Goal: Transaction & Acquisition: Purchase product/service

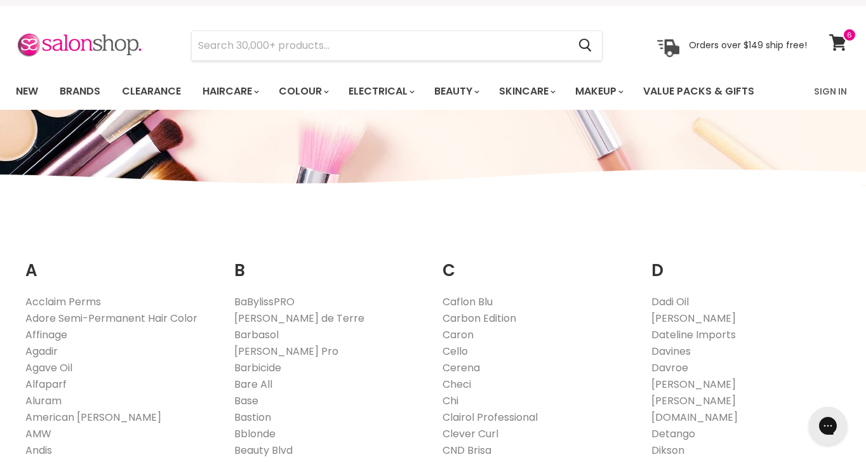
scroll to position [26, 0]
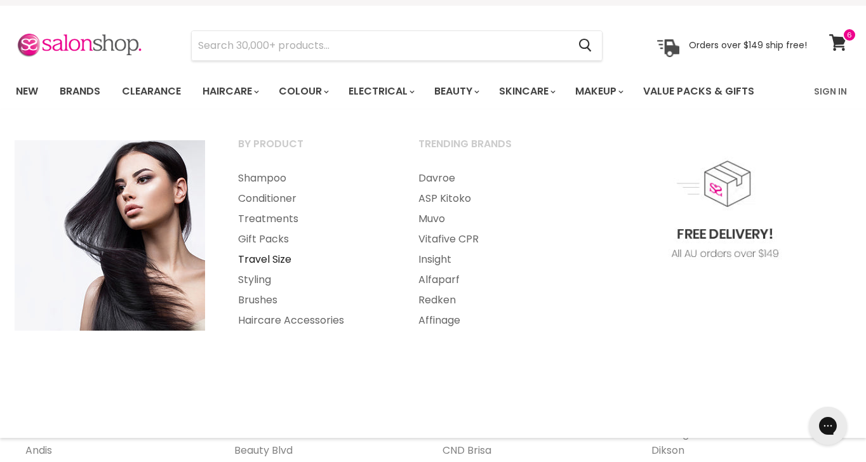
click at [281, 258] on link "Travel Size" at bounding box center [311, 260] width 178 height 20
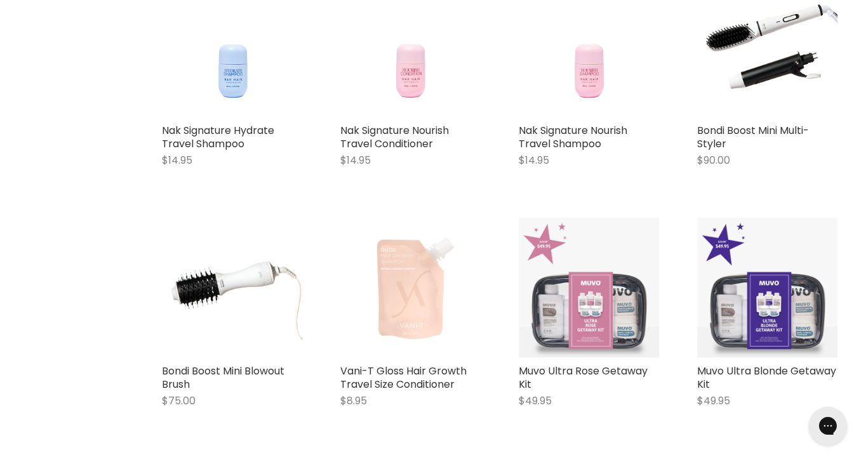
scroll to position [604, 0]
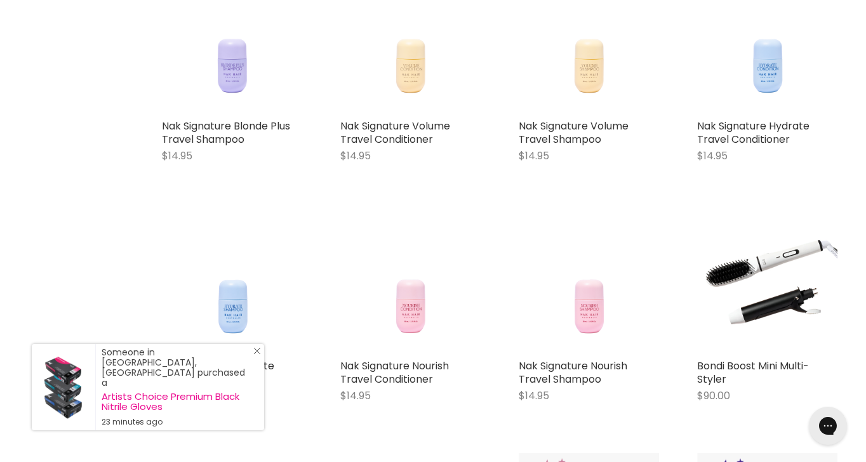
click at [255, 355] on icon "Close Icon" at bounding box center [257, 351] width 8 height 8
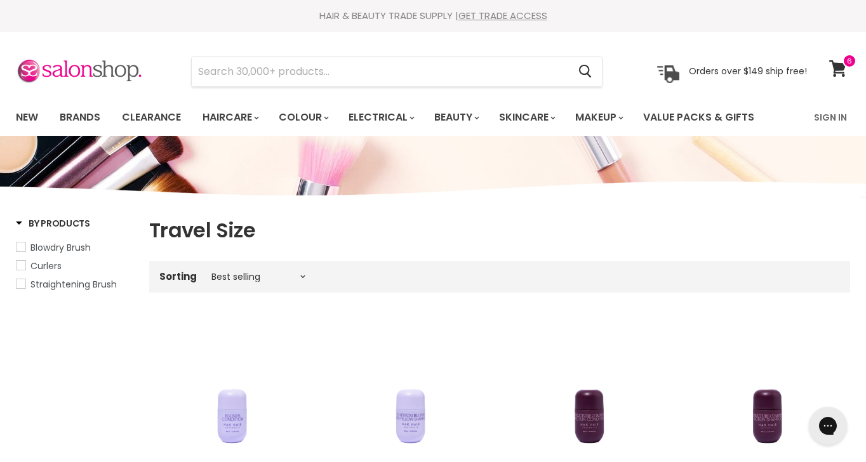
scroll to position [0, 0]
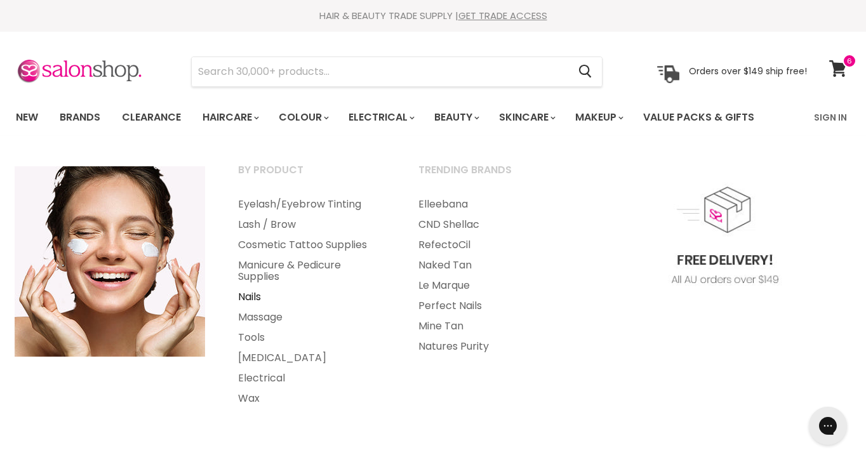
click at [241, 298] on link "Nails" at bounding box center [311, 297] width 178 height 20
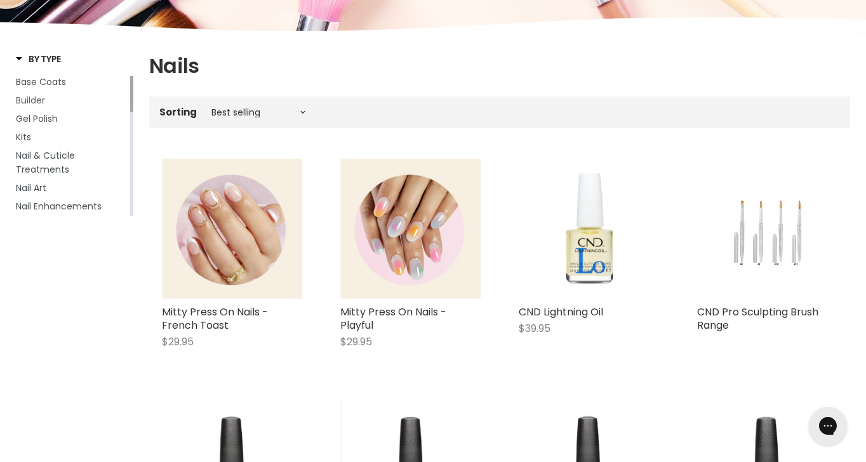
scroll to position [166, 0]
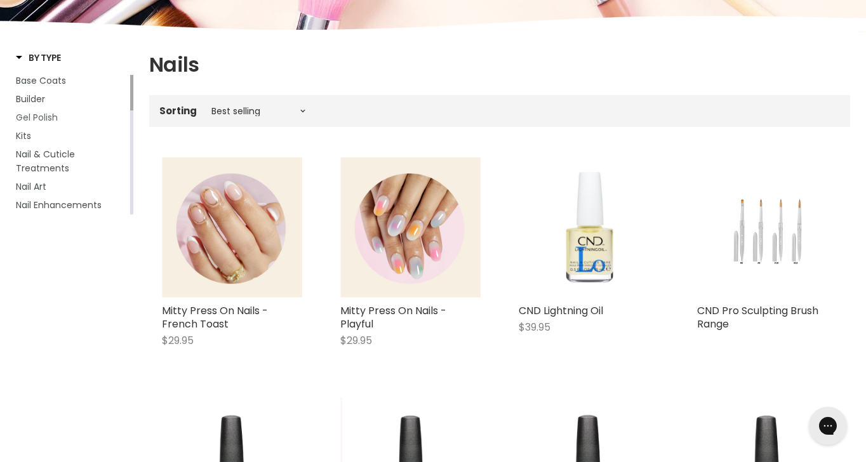
click at [47, 118] on span "Gel Polish" at bounding box center [37, 117] width 42 height 13
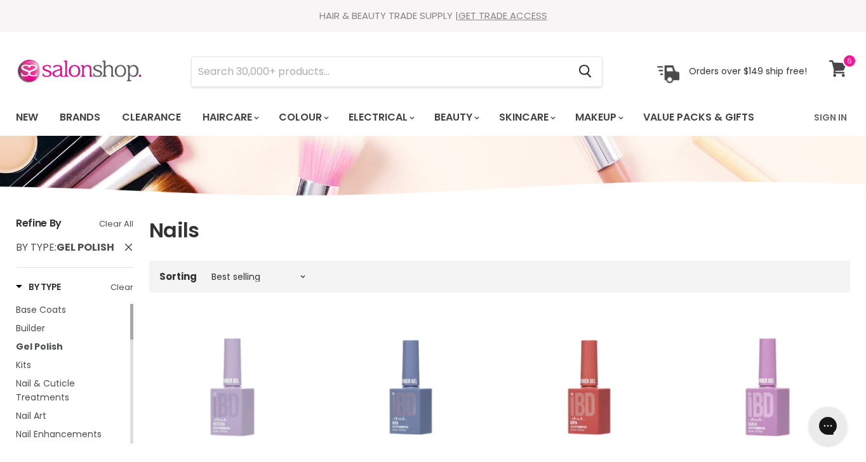
click at [837, 67] on icon at bounding box center [837, 68] width 17 height 17
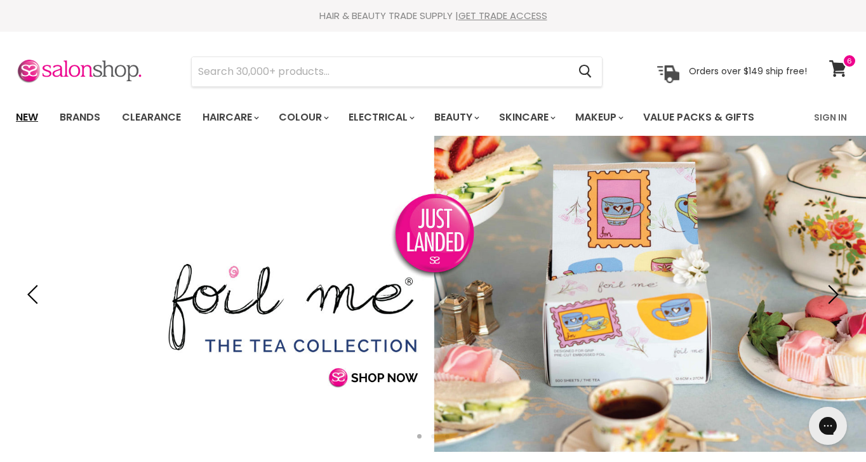
click at [28, 109] on link "New" at bounding box center [26, 117] width 41 height 27
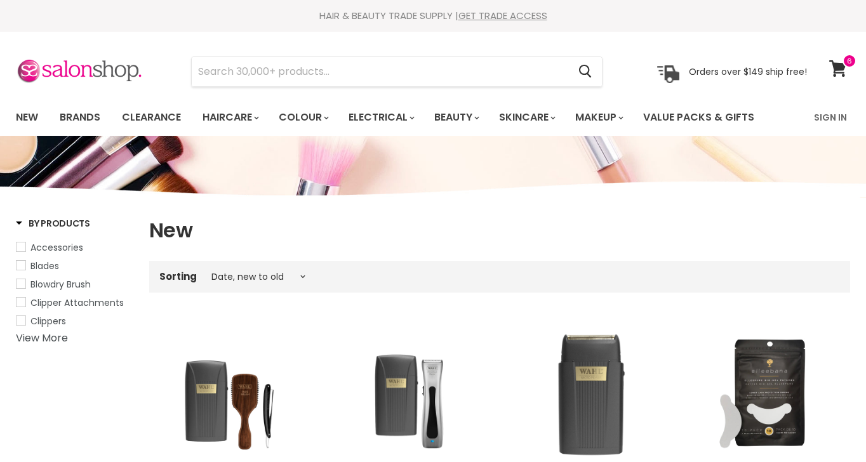
select select "created-descending"
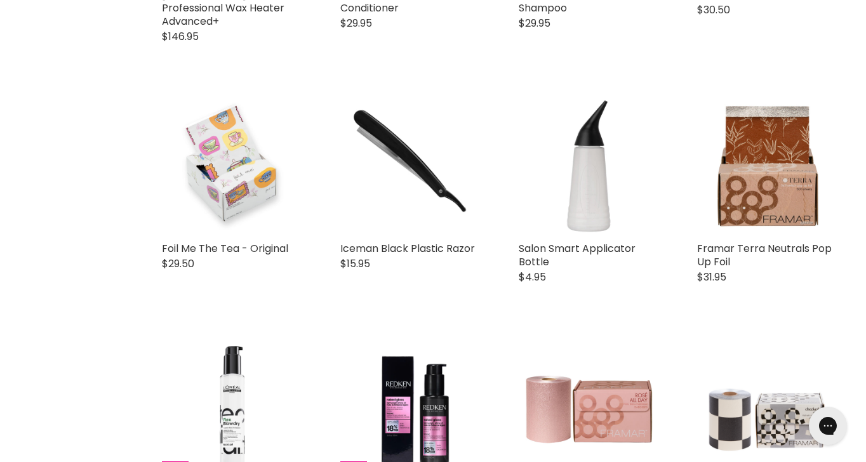
scroll to position [2418, 0]
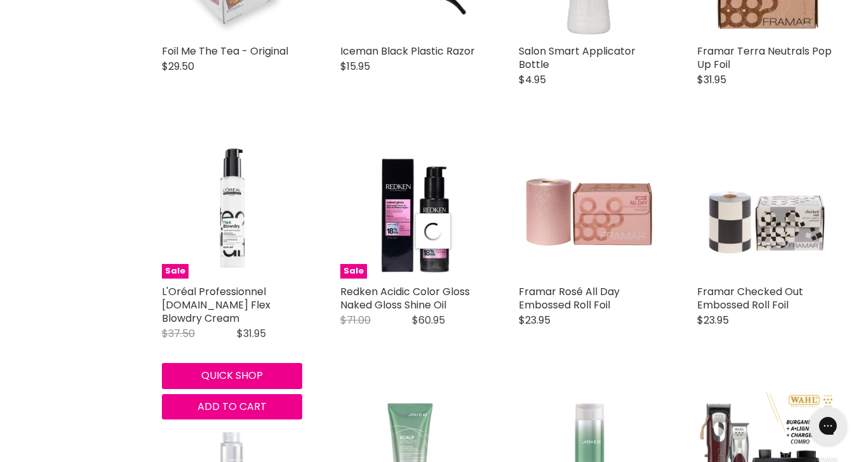
scroll to position [2824, 0]
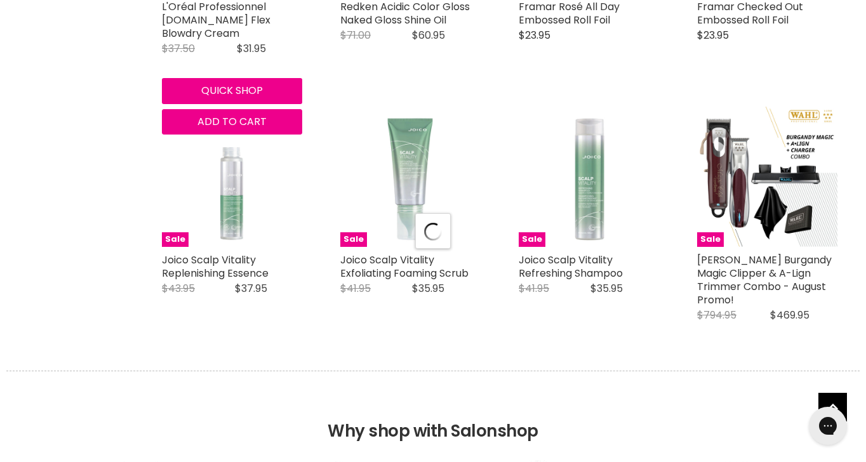
select select "created-descending"
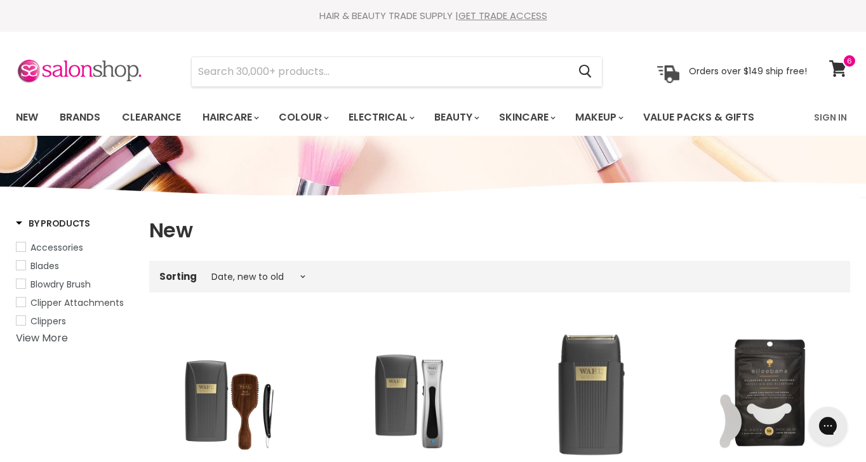
scroll to position [0, 0]
click at [75, 113] on link "Brands" at bounding box center [80, 117] width 60 height 27
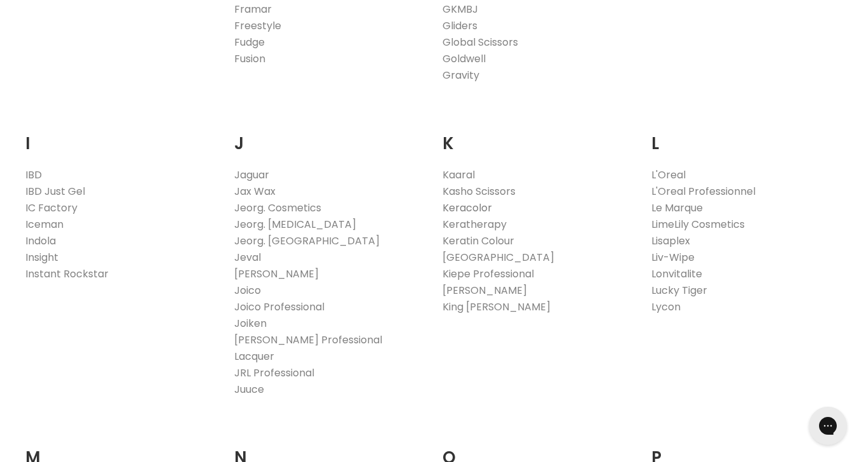
scroll to position [1017, 0]
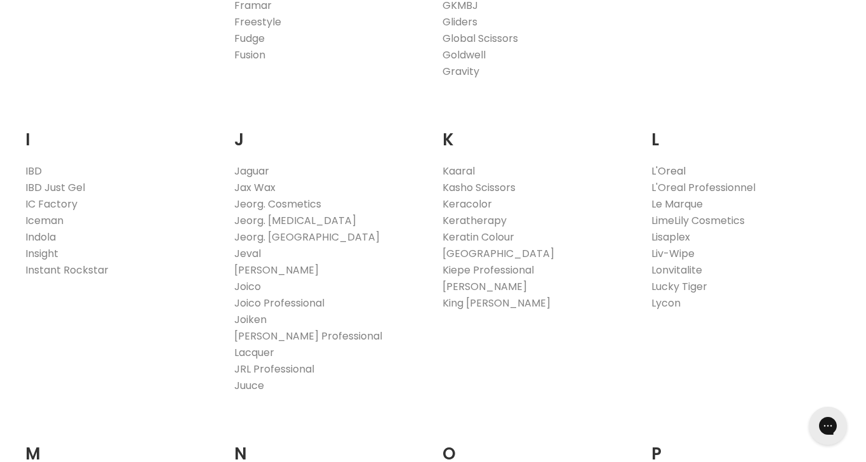
click at [662, 170] on link "L'Oreal" at bounding box center [668, 171] width 34 height 15
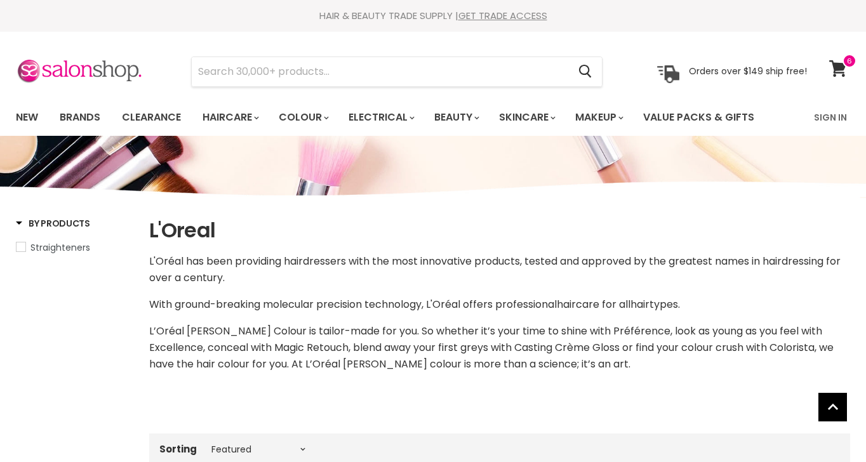
select select "manual"
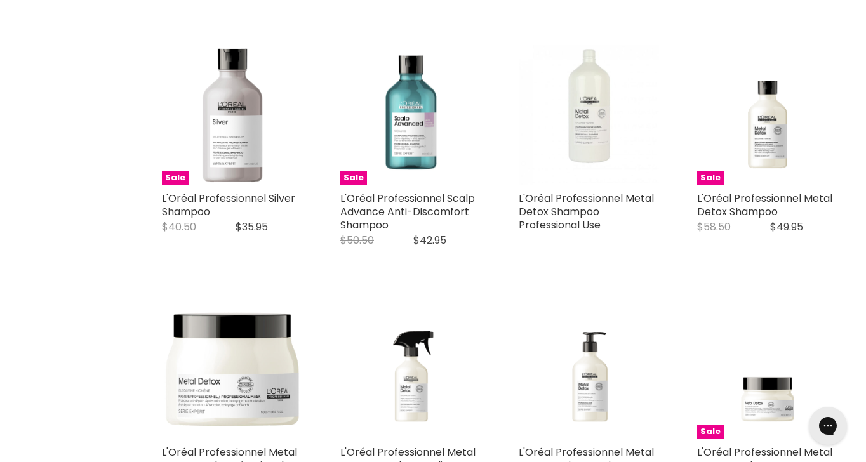
scroll to position [2925, 0]
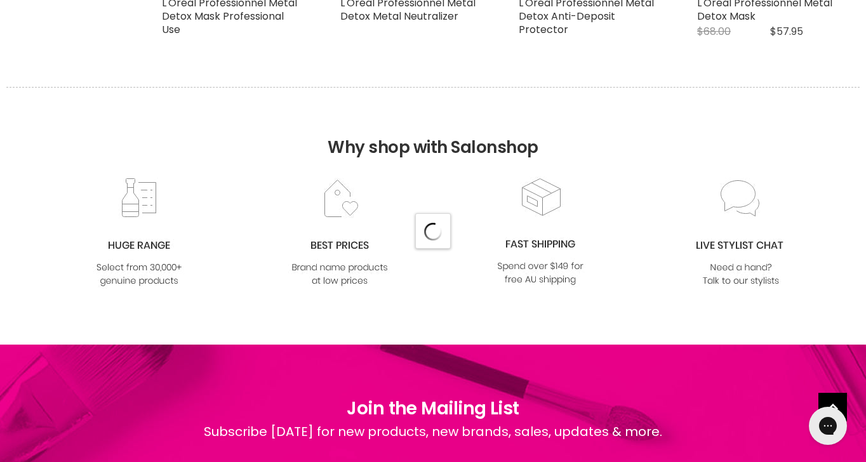
select select "manual"
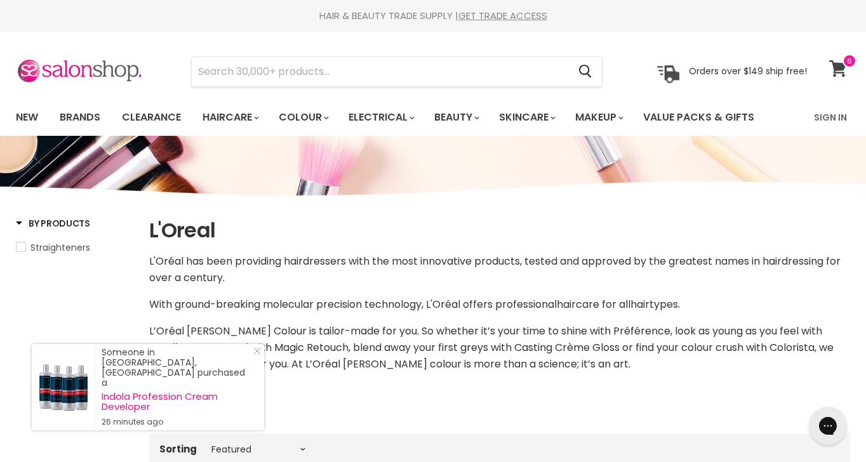
click at [837, 67] on icon at bounding box center [837, 68] width 17 height 17
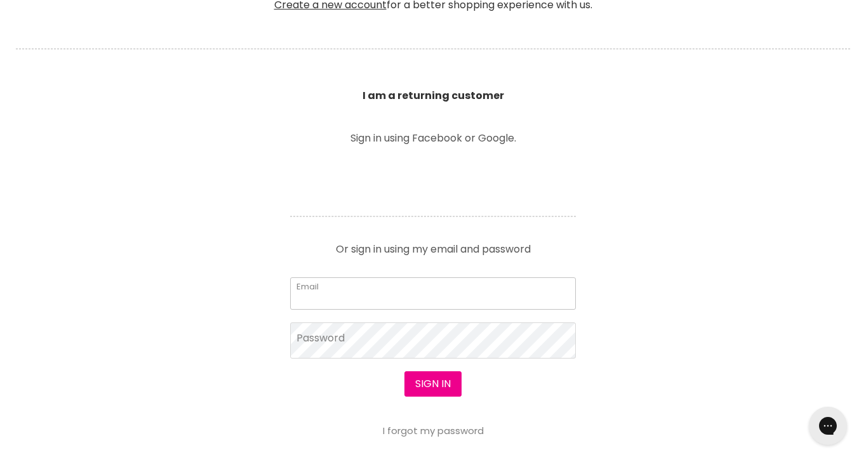
type input "[PERSON_NAME][EMAIL_ADDRESS][PERSON_NAME][DOMAIN_NAME]"
click at [432, 385] on button "Sign in" at bounding box center [432, 383] width 57 height 25
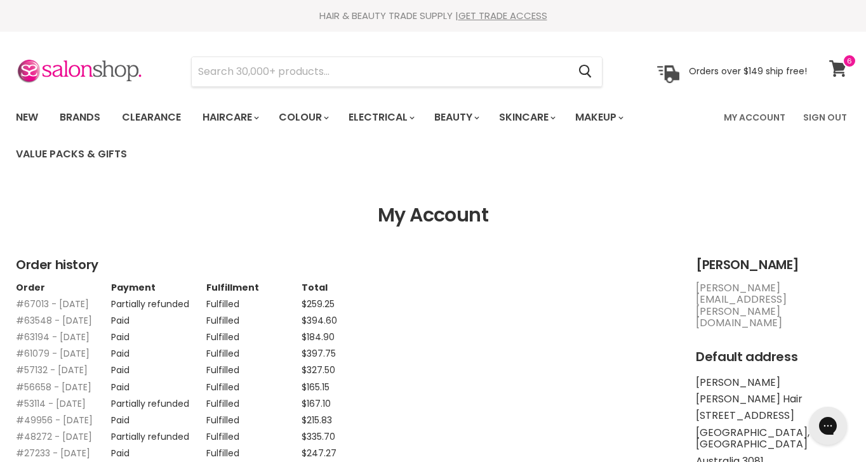
click at [837, 62] on icon at bounding box center [838, 68] width 18 height 17
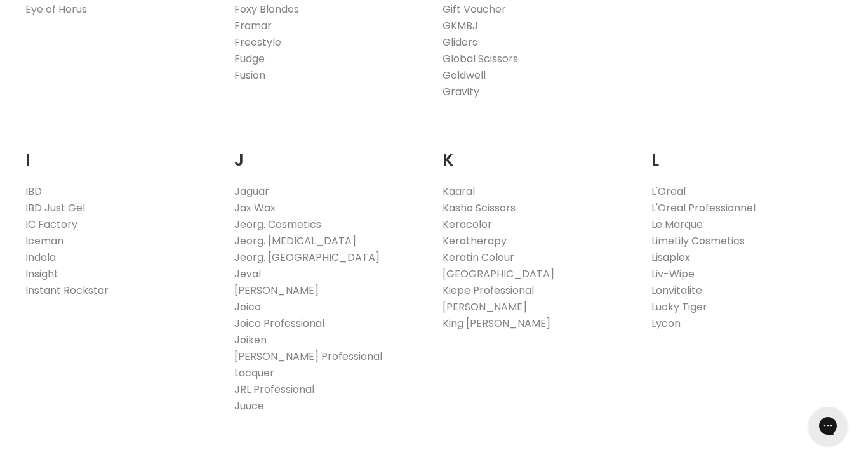
scroll to position [1033, 0]
click at [672, 190] on link "L'Oreal" at bounding box center [668, 191] width 34 height 15
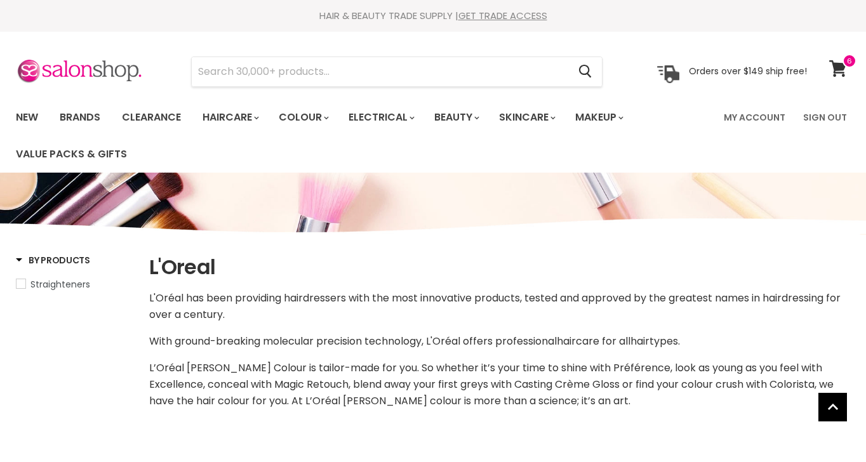
select select "manual"
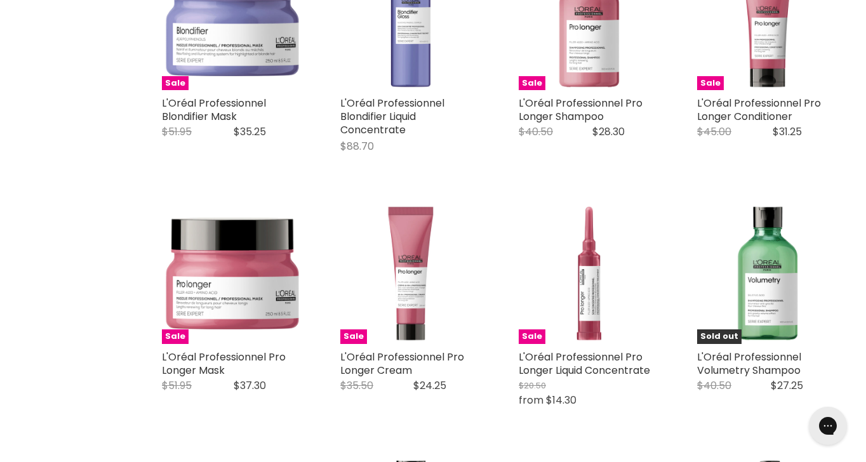
scroll to position [1807, 0]
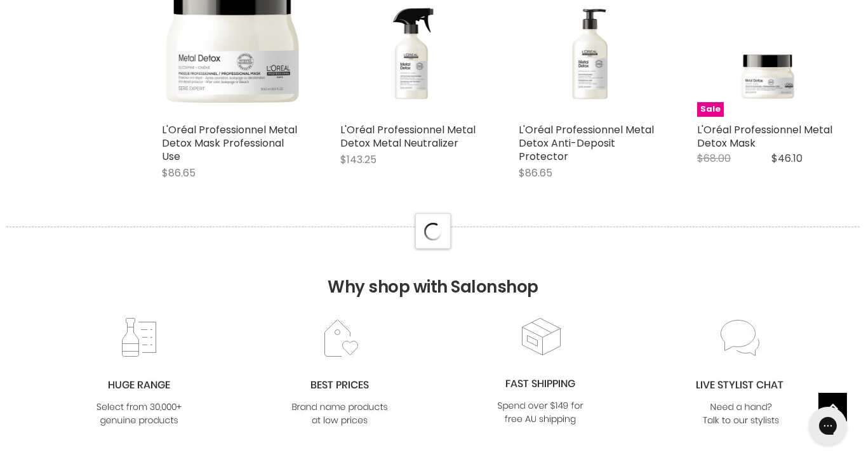
select select "manual"
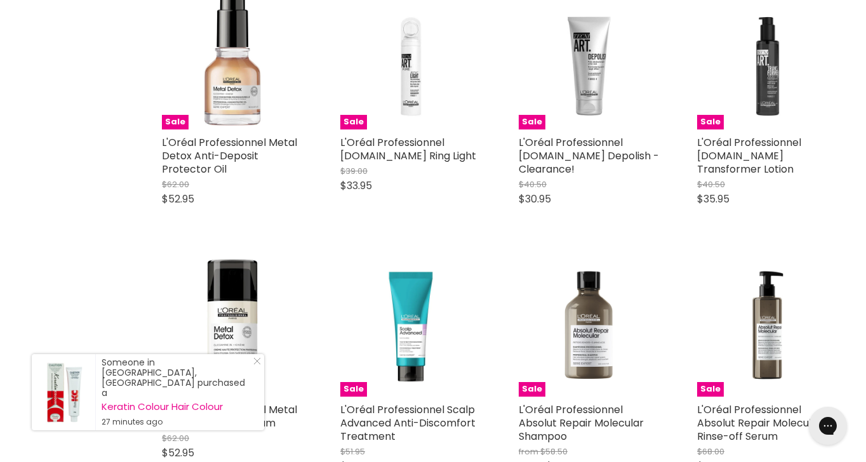
scroll to position [3563, 0]
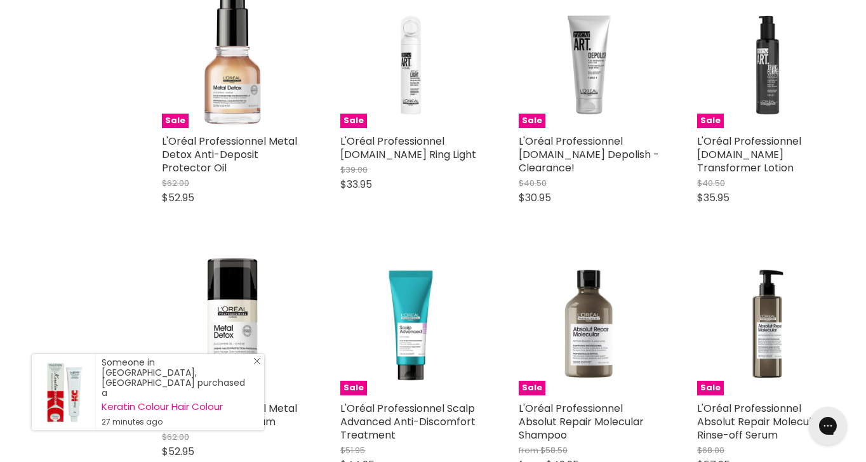
click at [256, 365] on icon "Close Icon" at bounding box center [257, 361] width 8 height 8
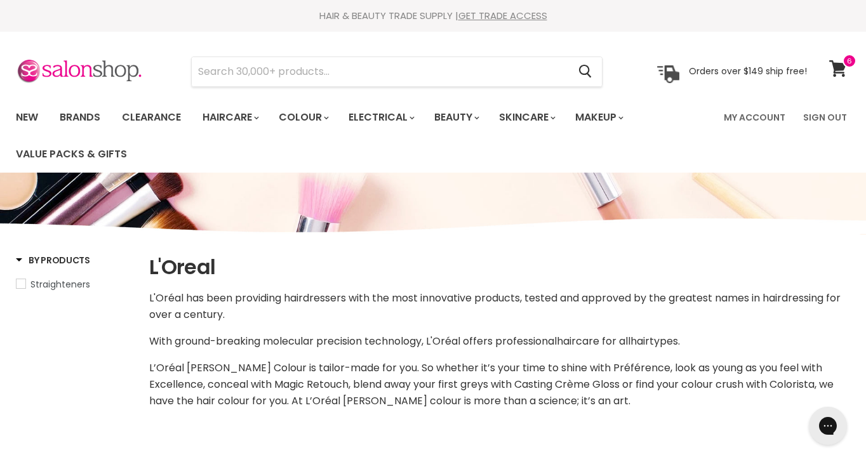
scroll to position [0, 0]
click at [262, 67] on input "Search" at bounding box center [380, 71] width 377 height 29
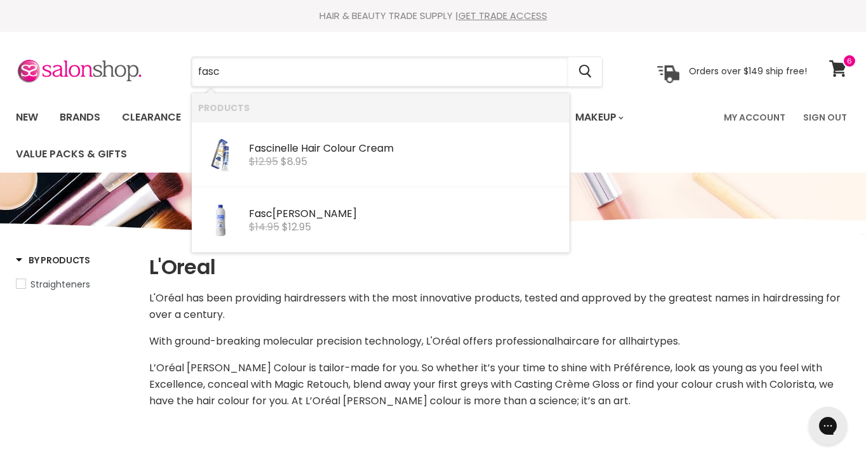
type input "fast"
drag, startPoint x: 263, startPoint y: 90, endPoint x: 346, endPoint y: 147, distance: 100.9
click at [346, 147] on div "Fasc inelle Hair Colour Cream" at bounding box center [406, 149] width 314 height 13
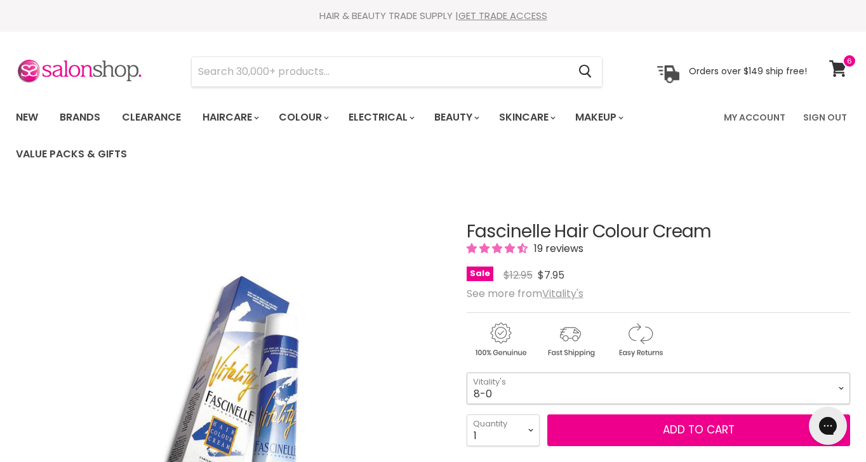
select select "8-0"
select select "6"
type input "6"
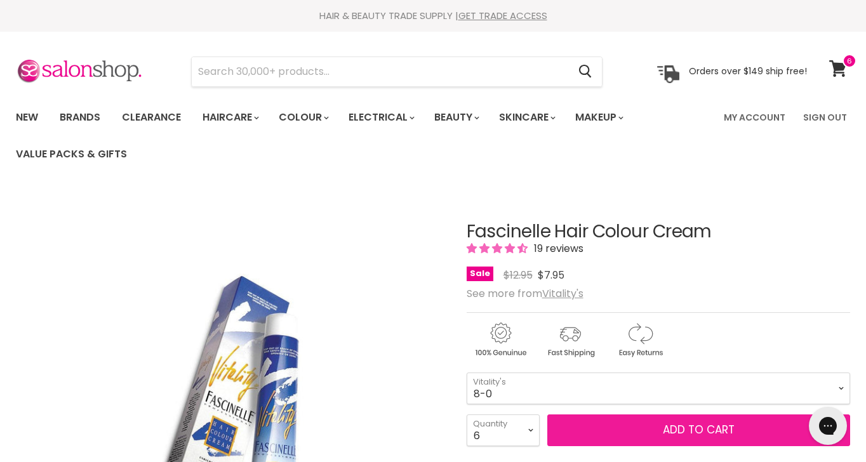
click at [667, 433] on button "Add to cart" at bounding box center [698, 431] width 303 height 32
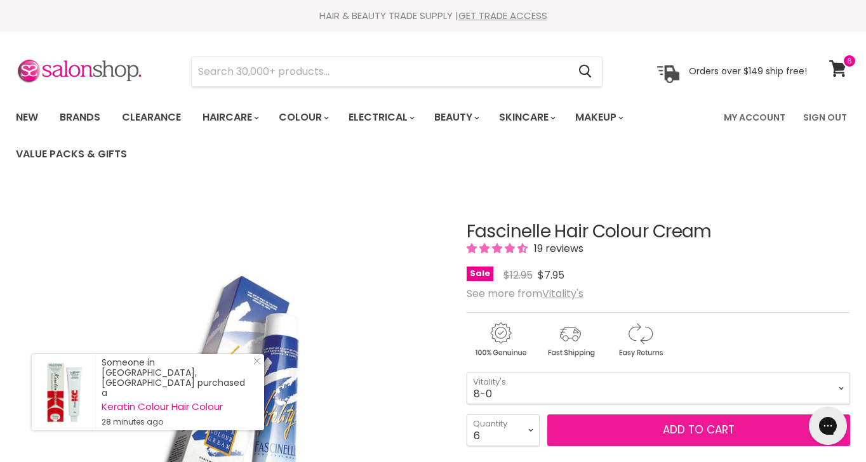
click at [699, 428] on button "Add to cart" at bounding box center [698, 431] width 303 height 32
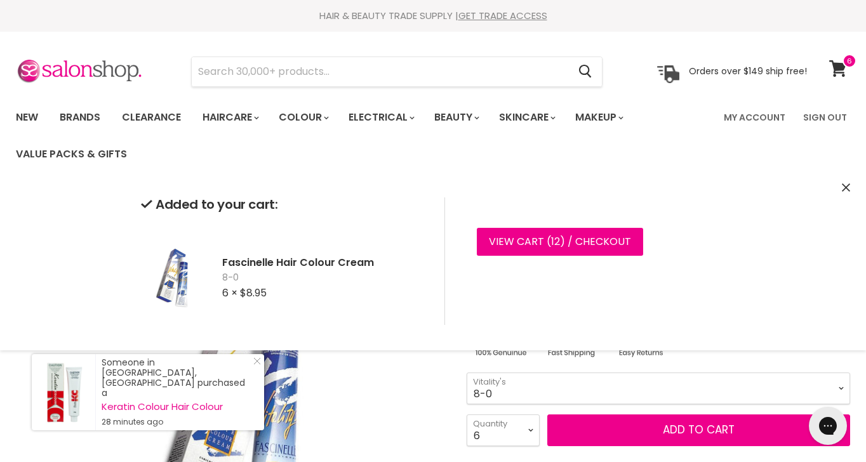
click at [847, 182] on button "Close" at bounding box center [846, 188] width 8 height 13
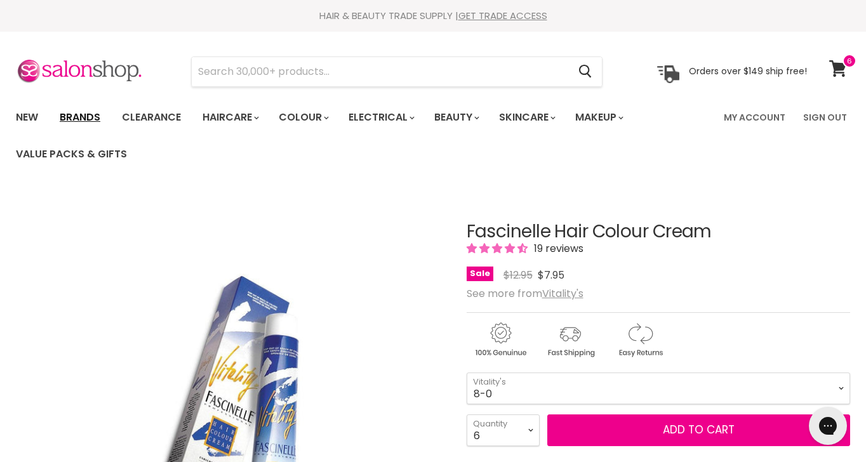
click at [74, 113] on link "Brands" at bounding box center [80, 117] width 60 height 27
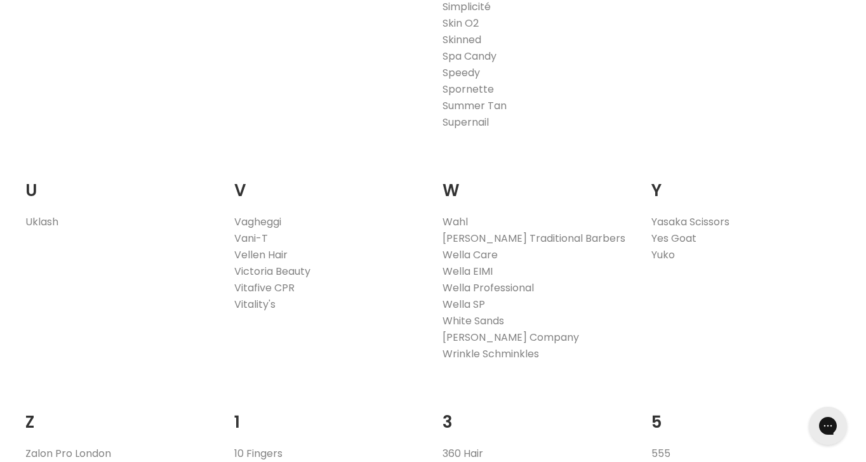
scroll to position [2443, 0]
click at [476, 279] on link "Wella Professional" at bounding box center [488, 286] width 91 height 15
click at [495, 279] on link "Wella Professional" at bounding box center [488, 286] width 91 height 15
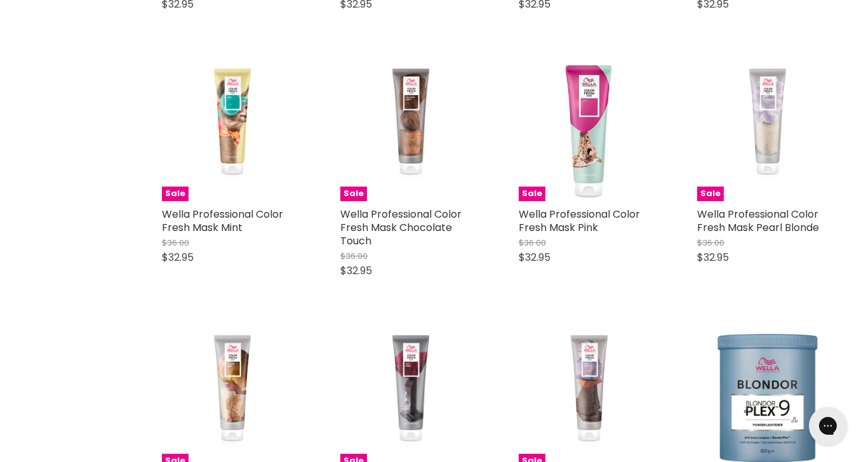
scroll to position [1661, 0]
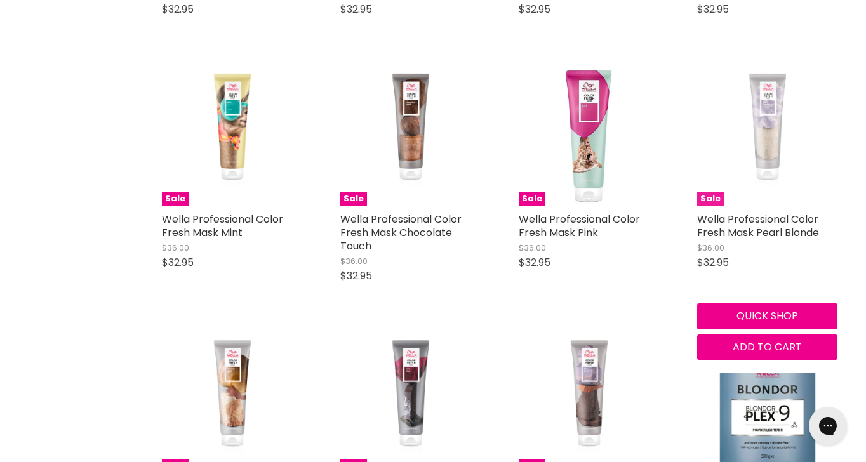
click at [770, 142] on img "Main content" at bounding box center [767, 136] width 70 height 140
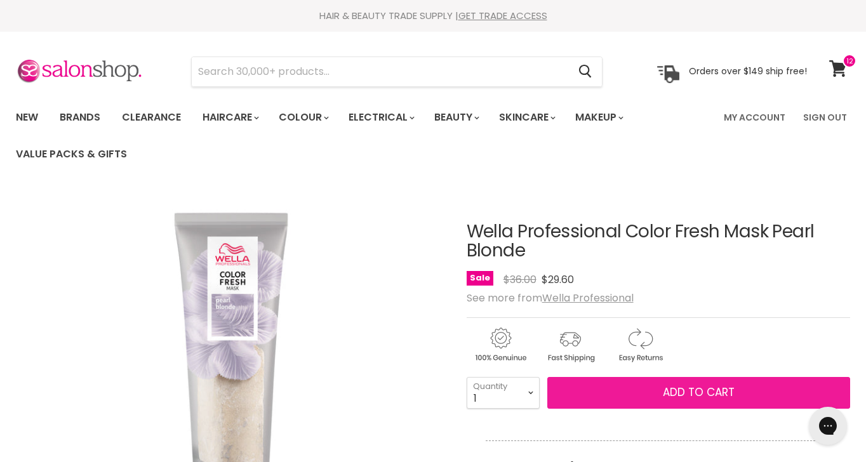
click at [694, 391] on span "Add to cart" at bounding box center [699, 392] width 72 height 15
click at [697, 394] on span "Add to cart" at bounding box center [699, 392] width 72 height 15
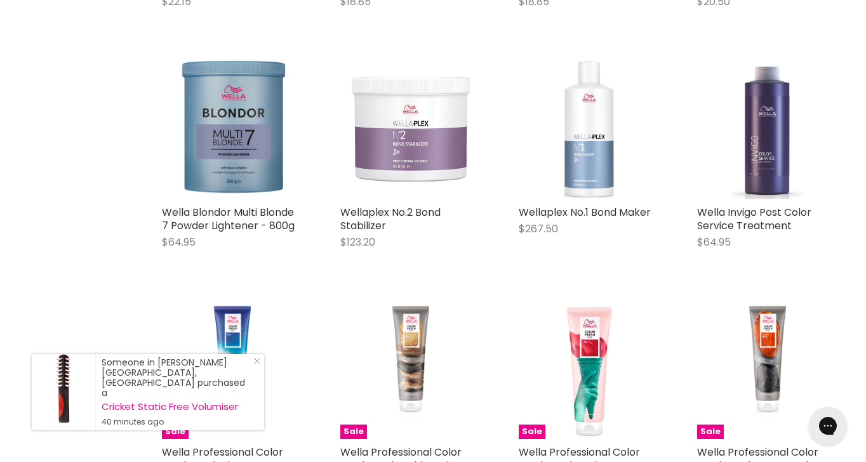
scroll to position [1038, 0]
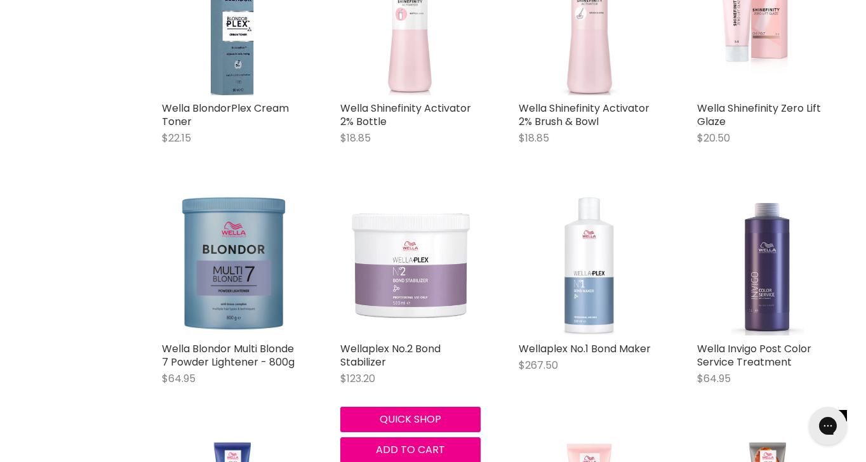
click at [409, 279] on img "Main content" at bounding box center [410, 266] width 140 height 140
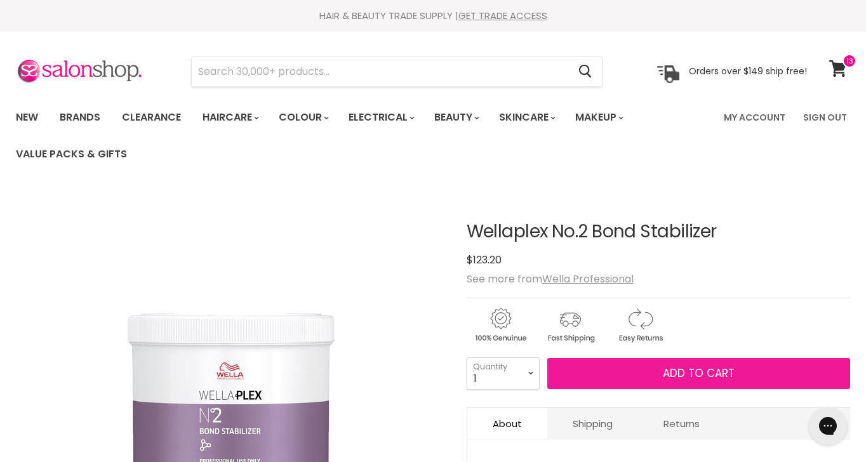
click at [659, 377] on button "Add to cart" at bounding box center [698, 374] width 303 height 32
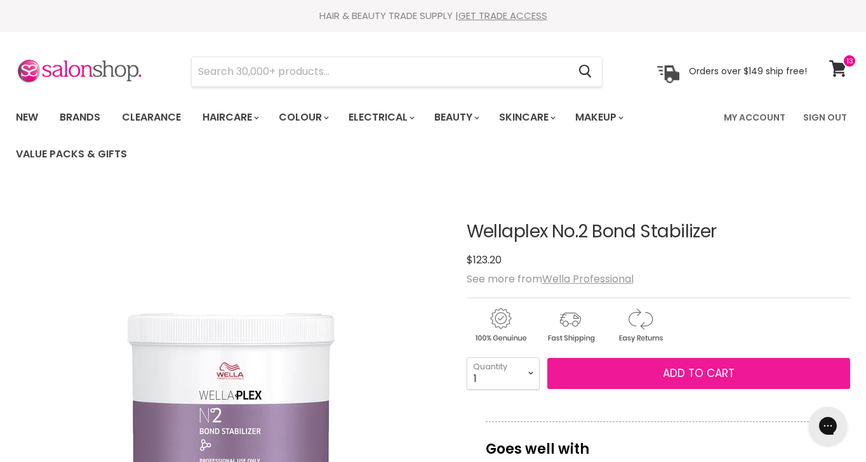
click at [691, 372] on span "Add to cart" at bounding box center [699, 373] width 72 height 15
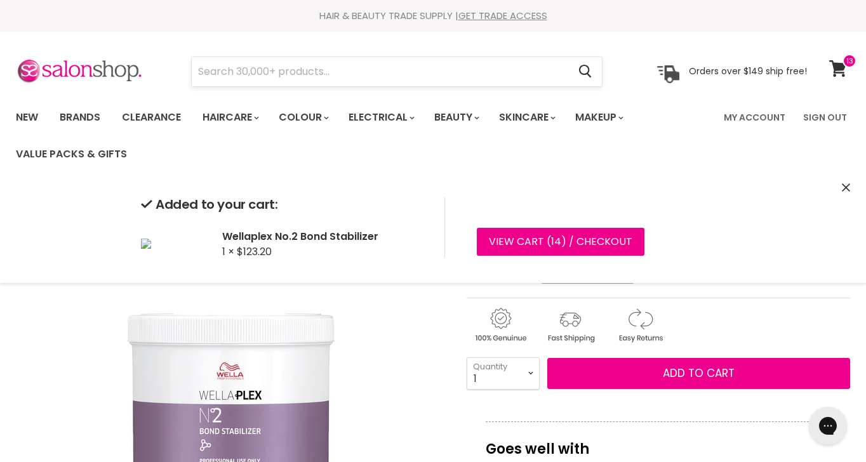
click at [292, 63] on input "Search" at bounding box center [380, 71] width 377 height 29
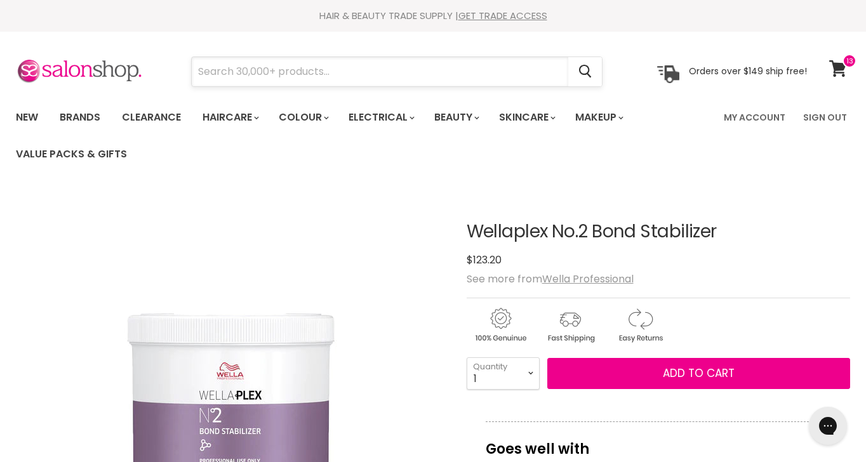
click at [348, 81] on input "Search" at bounding box center [380, 71] width 377 height 29
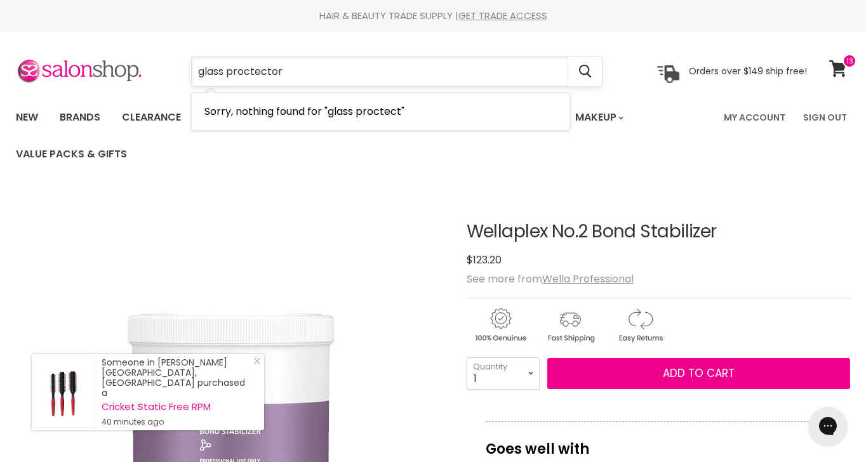
type input "glass proctectors"
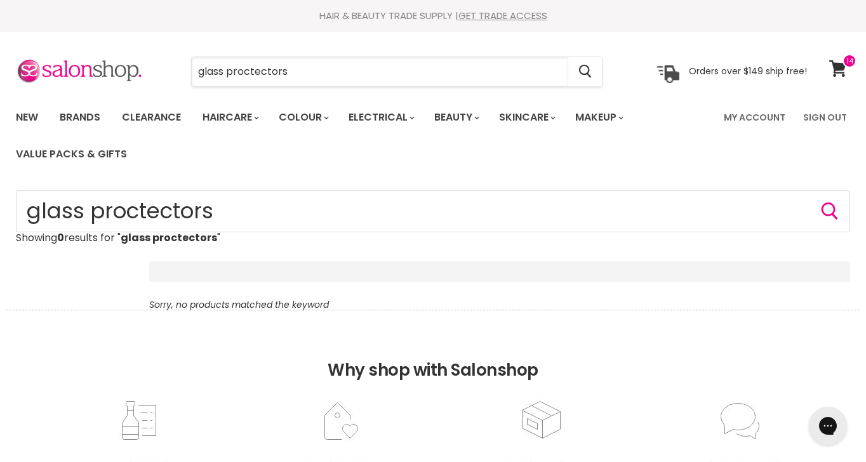
drag, startPoint x: 295, startPoint y: 69, endPoint x: 180, endPoint y: 63, distance: 115.7
click at [180, 63] on div "glass proctectors Cancel" at bounding box center [397, 71] width 476 height 29
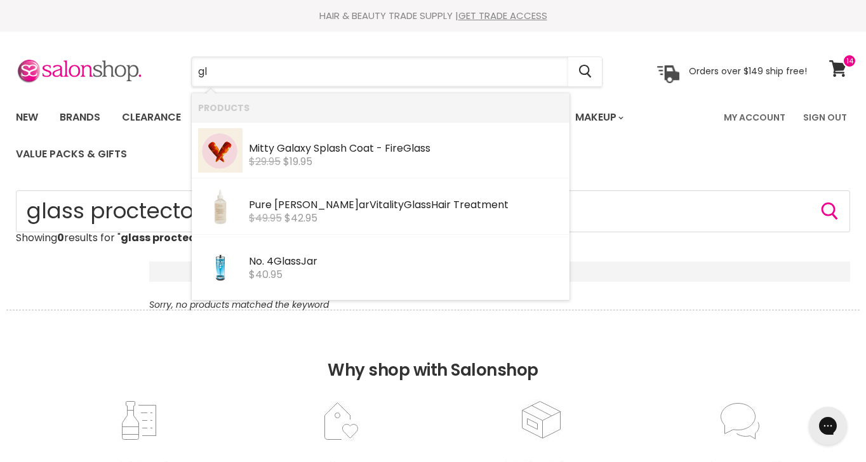
type input "g"
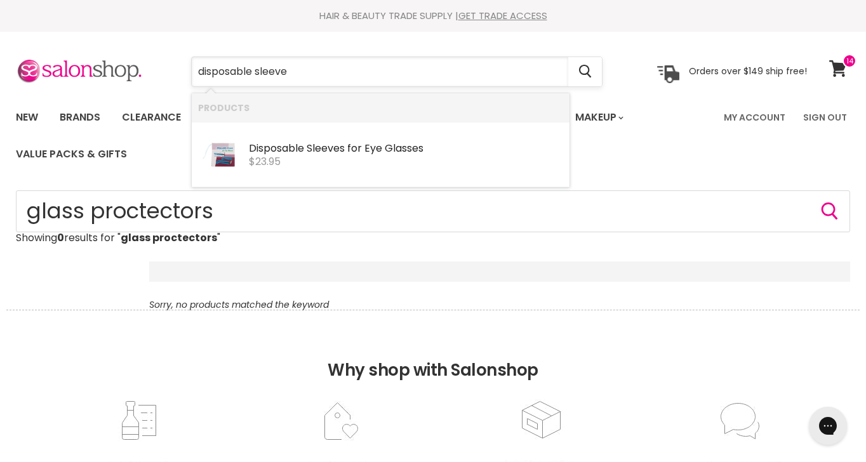
type input "disposable sleeves"
click at [269, 144] on b "Disposable" at bounding box center [276, 148] width 55 height 15
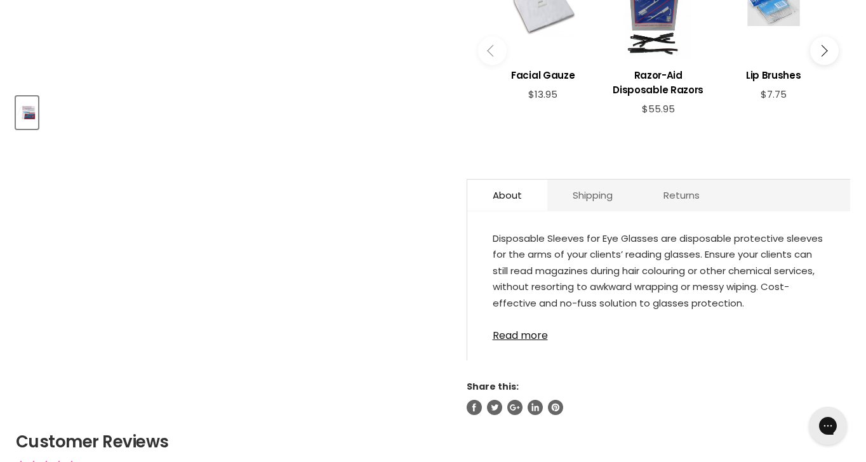
scroll to position [539, 0]
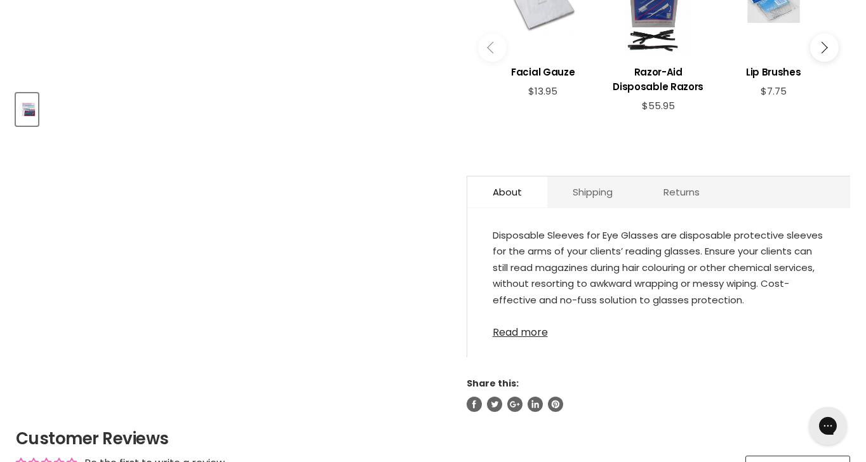
click at [534, 336] on link "Read more" at bounding box center [659, 328] width 332 height 19
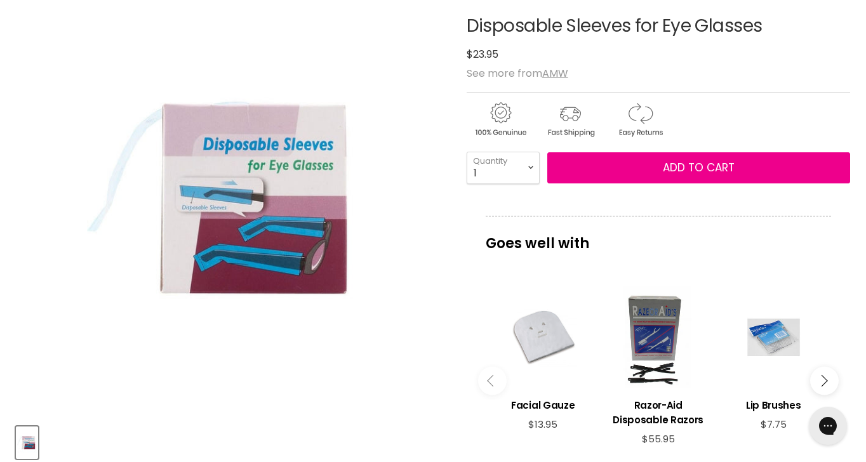
scroll to position [202, 0]
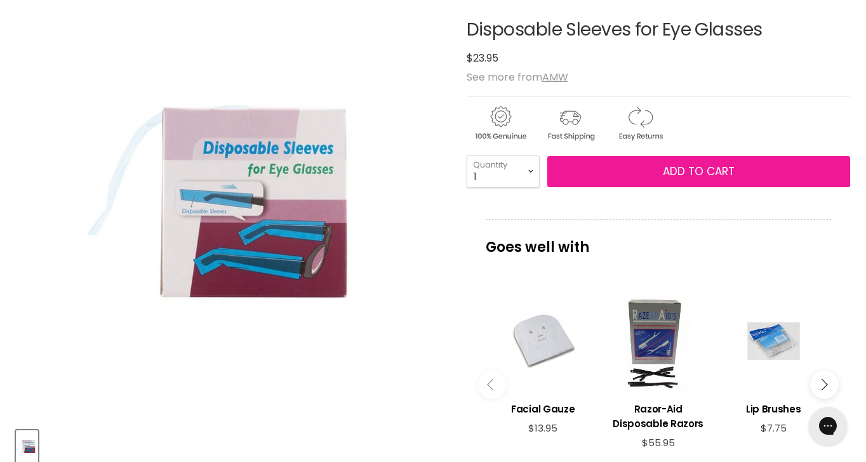
click at [688, 161] on button "Add to cart" at bounding box center [698, 172] width 303 height 32
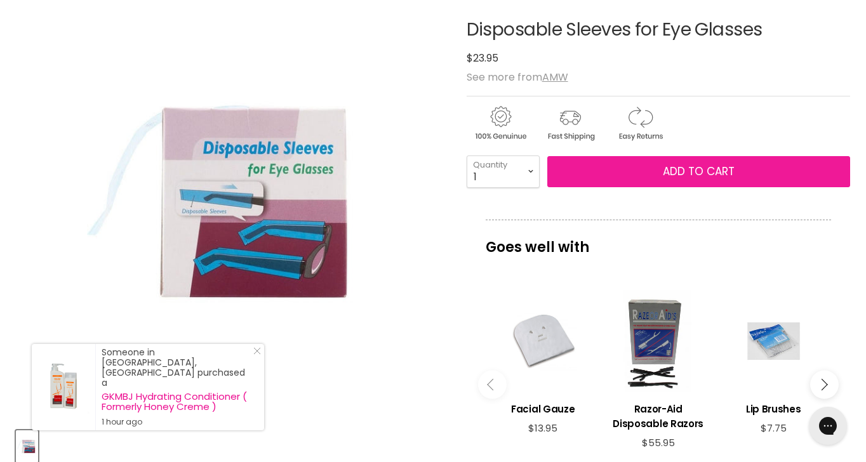
click at [682, 171] on span "Add to cart" at bounding box center [699, 171] width 72 height 15
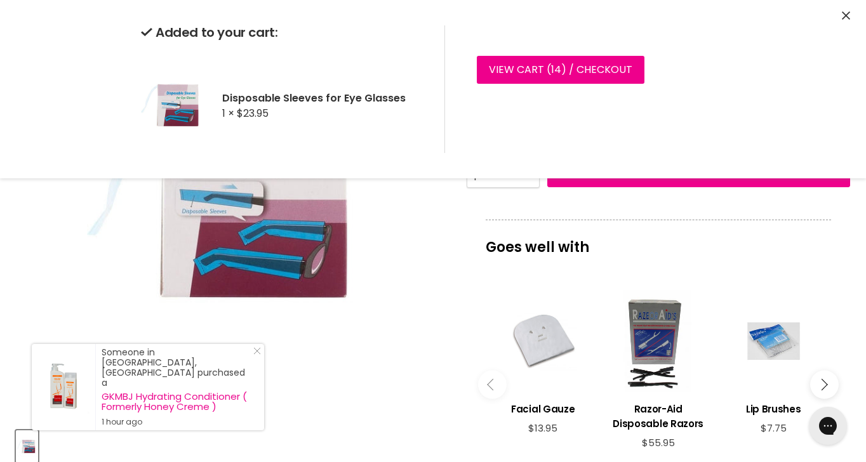
click at [843, 17] on icon "Close" at bounding box center [846, 15] width 8 height 8
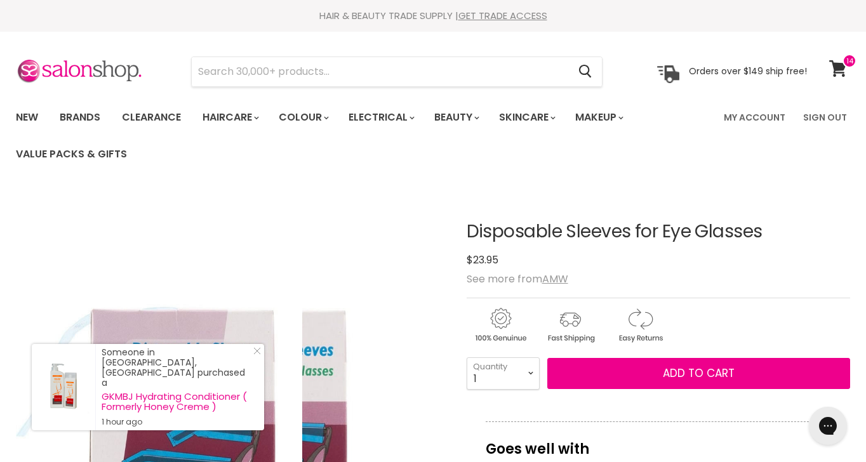
scroll to position [0, 0]
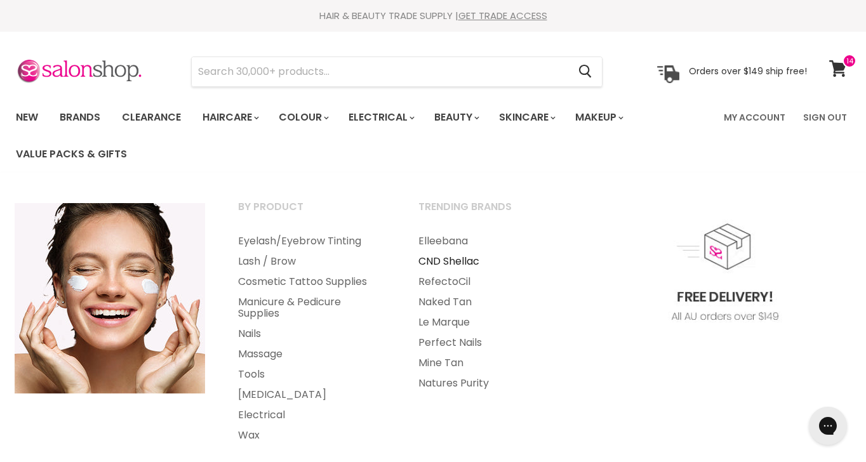
click at [448, 260] on link "CND Shellac" at bounding box center [492, 261] width 178 height 20
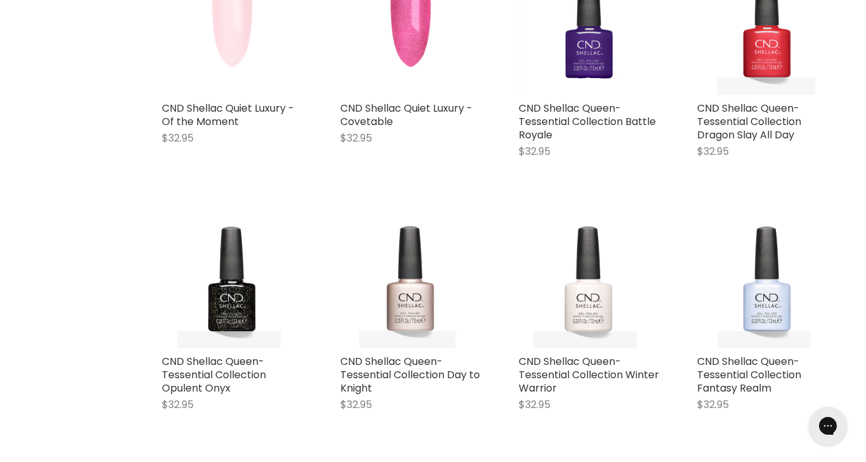
scroll to position [827, 0]
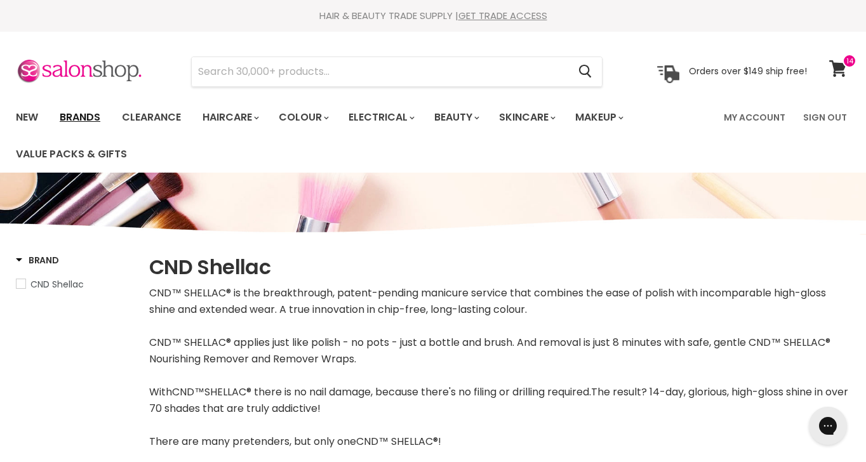
click at [77, 119] on link "Brands" at bounding box center [80, 117] width 60 height 27
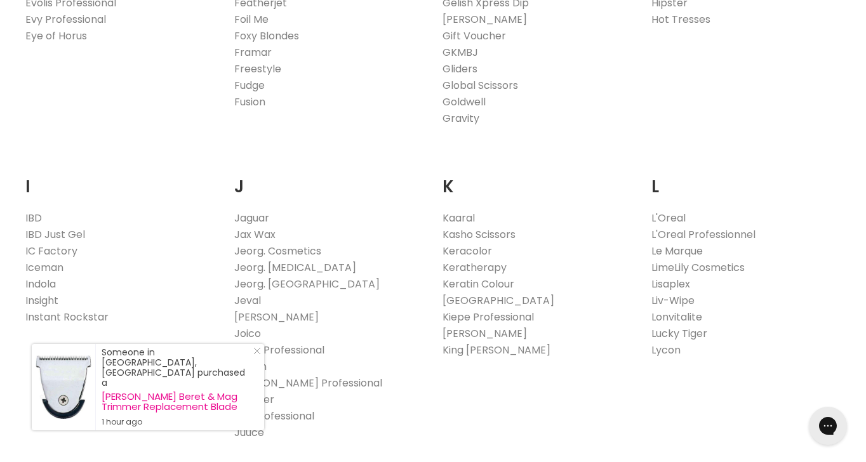
scroll to position [1043, 0]
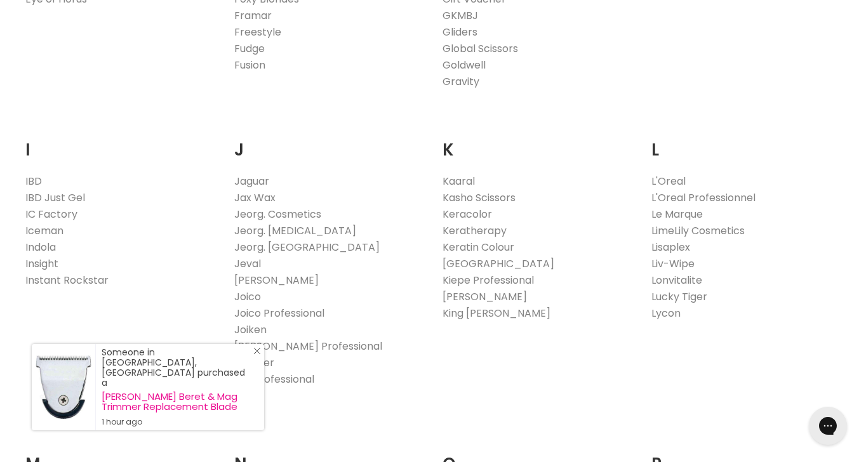
click at [258, 367] on div "Someone in [GEOGRAPHIC_DATA], [GEOGRAPHIC_DATA] purchased a [PERSON_NAME] Beret…" at bounding box center [148, 387] width 232 height 86
click at [254, 355] on icon "Close Icon" at bounding box center [257, 351] width 8 height 8
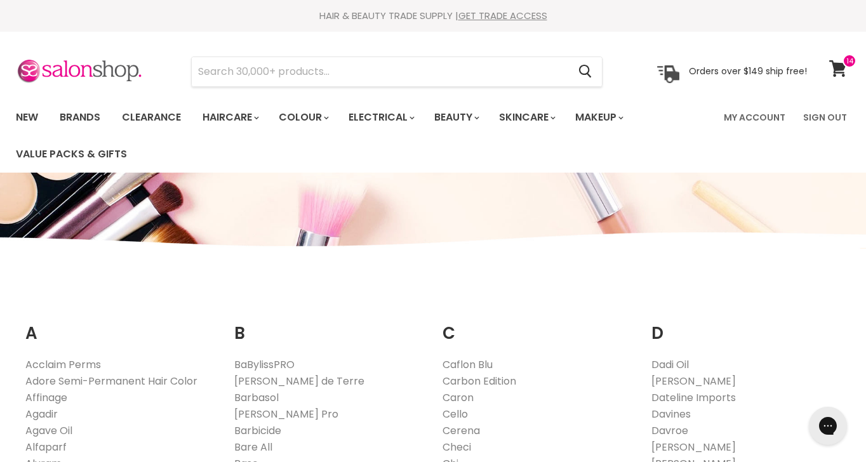
scroll to position [0, 0]
click at [838, 67] on icon at bounding box center [837, 68] width 17 height 17
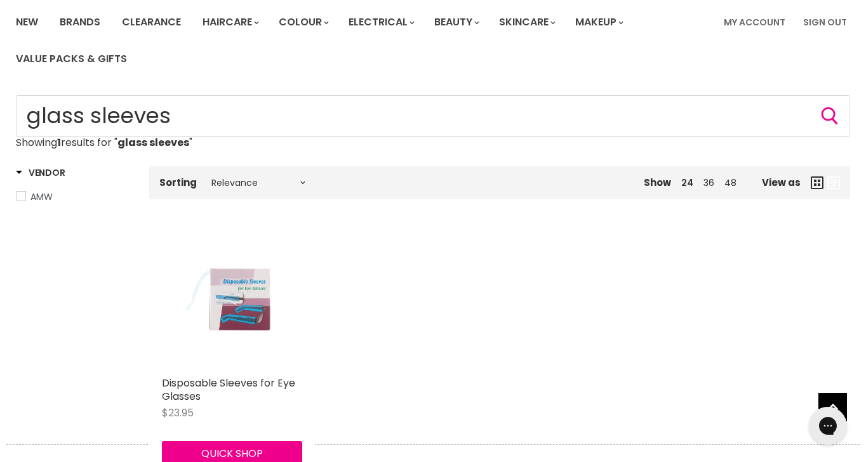
click at [252, 302] on img "Main content" at bounding box center [231, 300] width 93 height 140
